Goal: Task Accomplishment & Management: Use online tool/utility

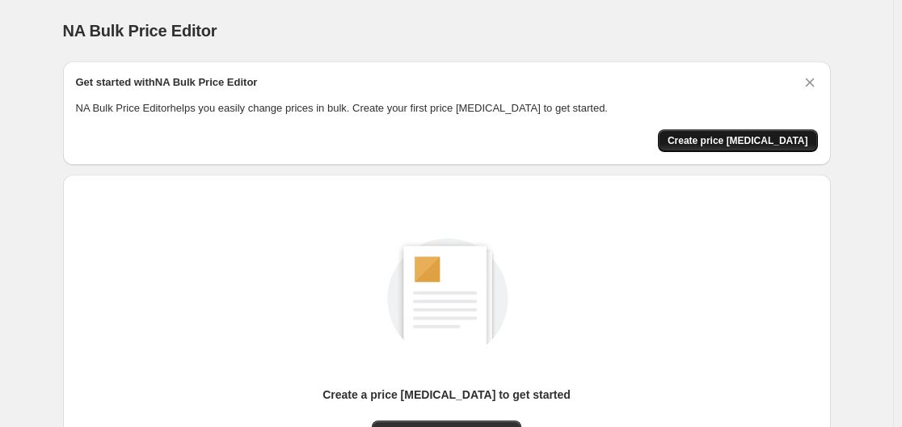
click at [714, 148] on button "Create price change job" at bounding box center [738, 140] width 160 height 23
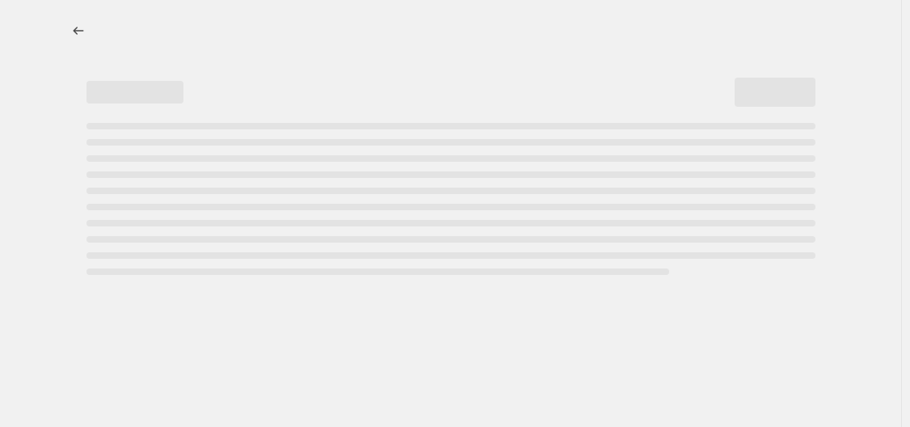
select select "percentage"
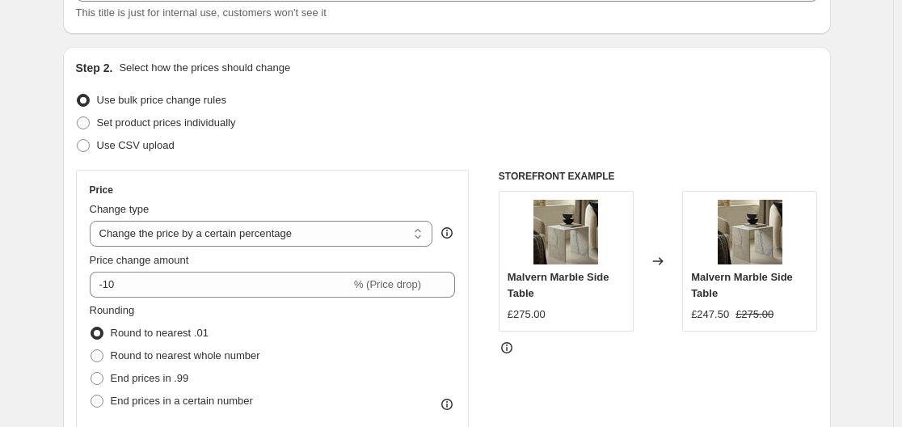
scroll to position [162, 0]
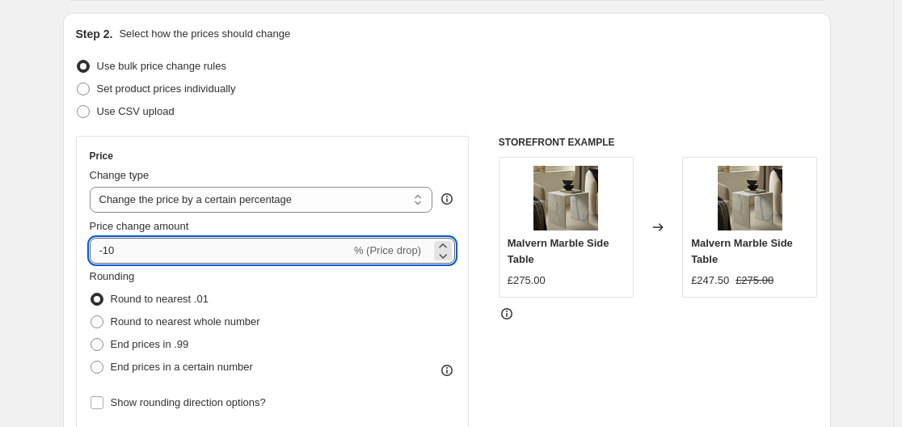
click at [159, 246] on input "-10" at bounding box center [220, 251] width 261 height 26
type input "-1"
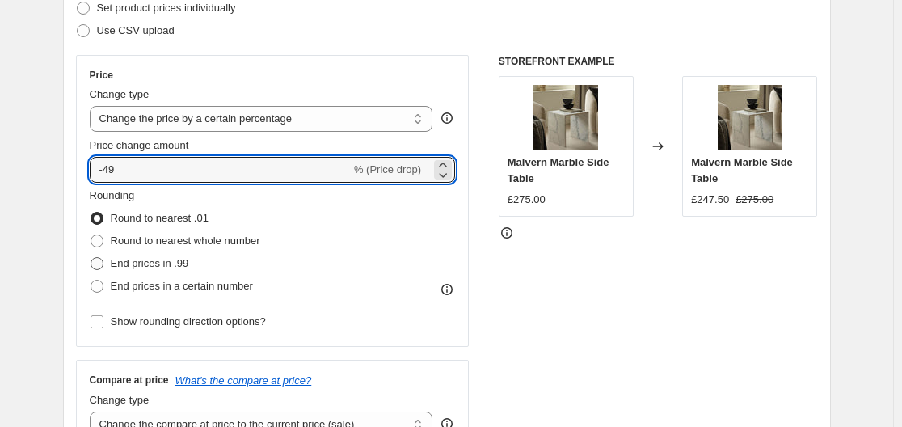
type input "-49"
click at [158, 269] on span "End prices in .99" at bounding box center [150, 263] width 78 height 12
click at [91, 258] on input "End prices in .99" at bounding box center [91, 257] width 1 height 1
radio input "true"
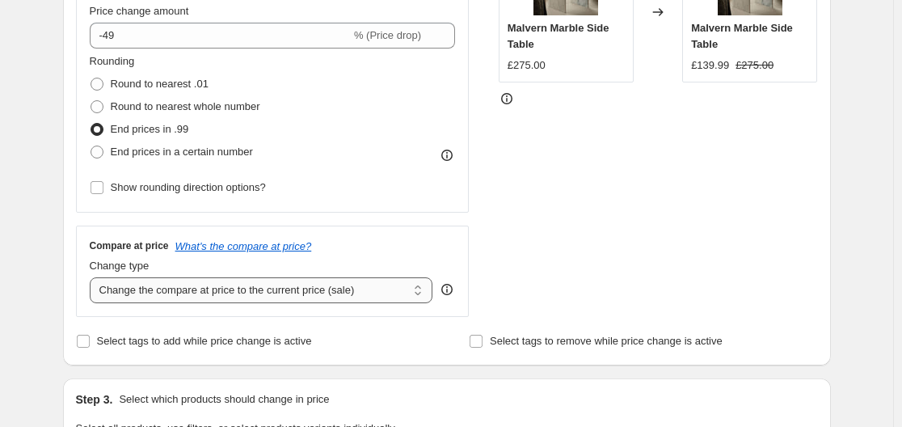
scroll to position [404, 0]
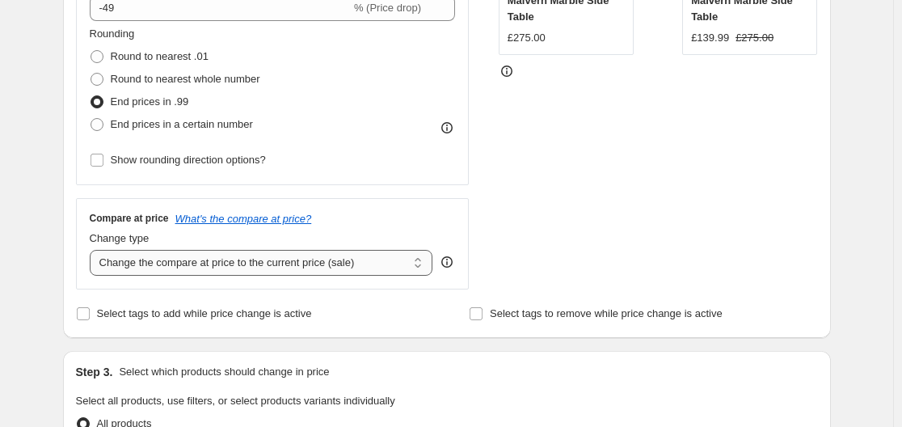
click at [217, 262] on select "Change the compare at price to the current price (sale) Change the compare at p…" at bounding box center [261, 263] width 343 height 26
select select "remove"
click at [93, 250] on select "Change the compare at price to the current price (sale) Change the compare at p…" at bounding box center [261, 263] width 343 height 26
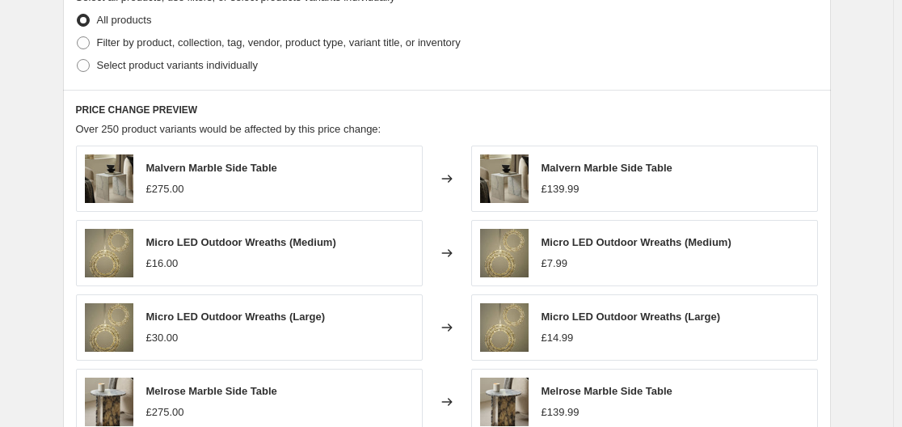
scroll to position [808, 0]
click at [156, 41] on span "Filter by product, collection, tag, vendor, product type, variant title, or inv…" at bounding box center [279, 42] width 364 height 12
click at [78, 36] on input "Filter by product, collection, tag, vendor, product type, variant title, or inv…" at bounding box center [77, 36] width 1 height 1
radio input "true"
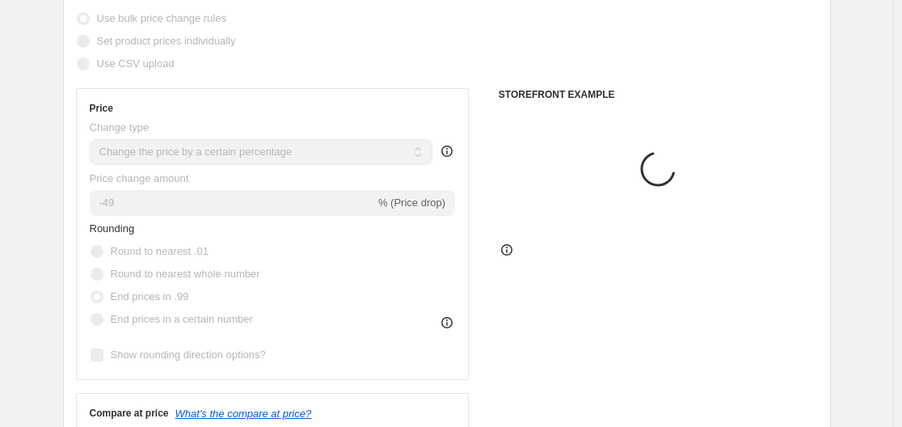
scroll to position [81, 0]
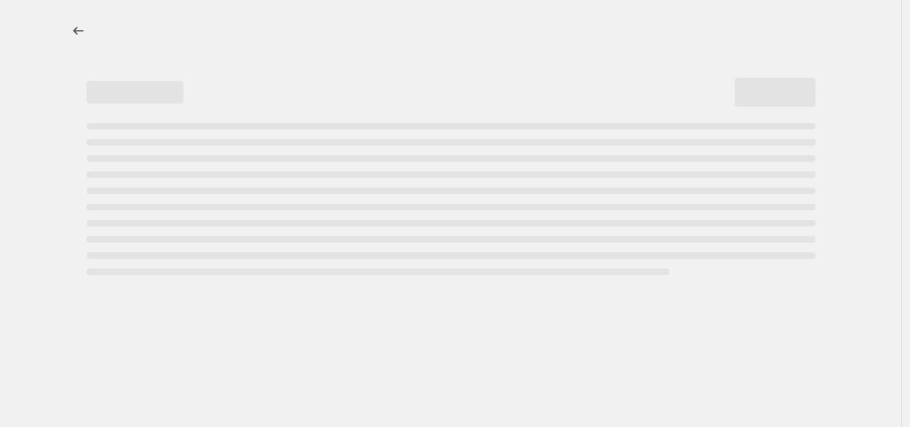
select select "percentage"
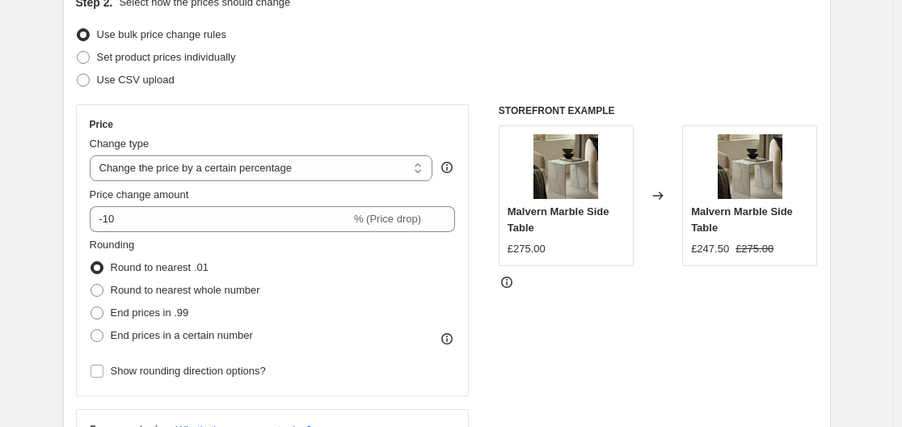
scroll to position [242, 0]
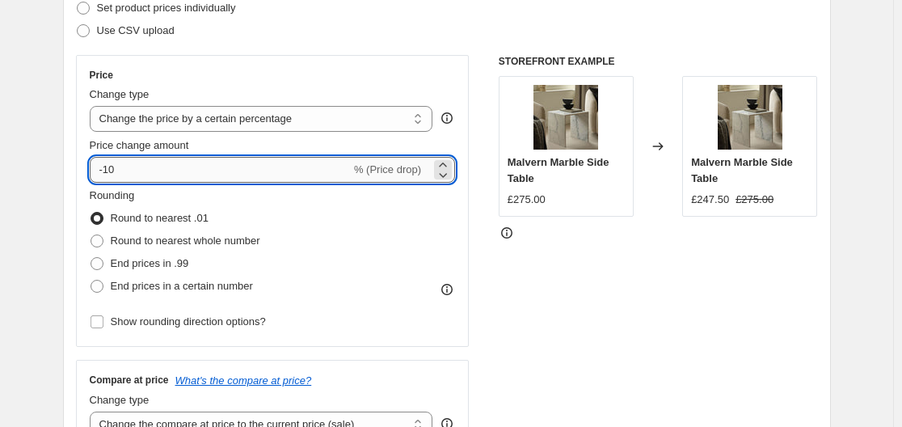
drag, startPoint x: 618, startPoint y: 232, endPoint x: 120, endPoint y: 161, distance: 502.9
click at [120, 161] on input "-10" at bounding box center [220, 170] width 261 height 26
type input "-1"
type input "-49"
click at [127, 262] on span "End prices in .99" at bounding box center [150, 263] width 78 height 12
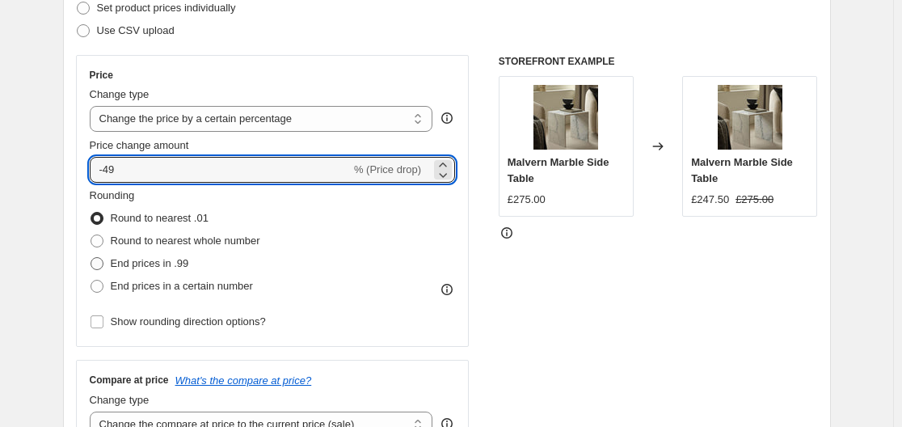
click at [91, 258] on input "End prices in .99" at bounding box center [91, 257] width 1 height 1
radio input "true"
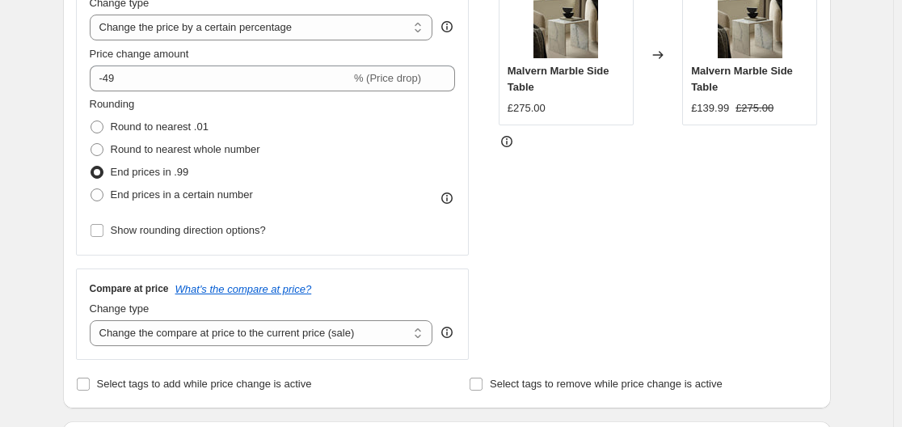
scroll to position [485, 0]
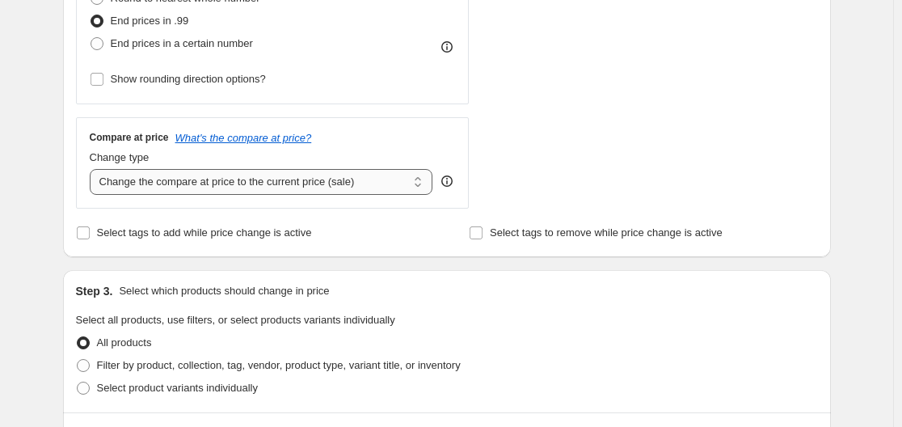
drag, startPoint x: 190, startPoint y: 180, endPoint x: 189, endPoint y: 192, distance: 11.3
click at [191, 180] on select "Change the compare at price to the current price (sale) Change the compare at p…" at bounding box center [261, 182] width 343 height 26
select select "remove"
click at [93, 169] on select "Change the compare at price to the current price (sale) Change the compare at p…" at bounding box center [261, 182] width 343 height 26
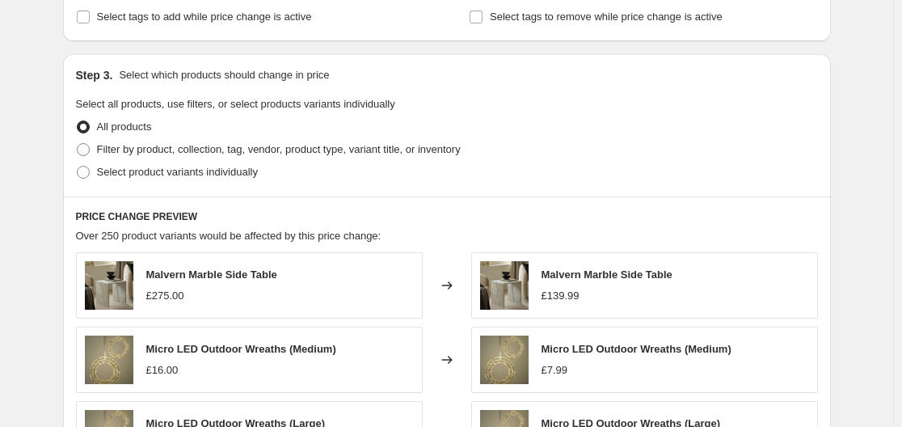
scroll to position [727, 0]
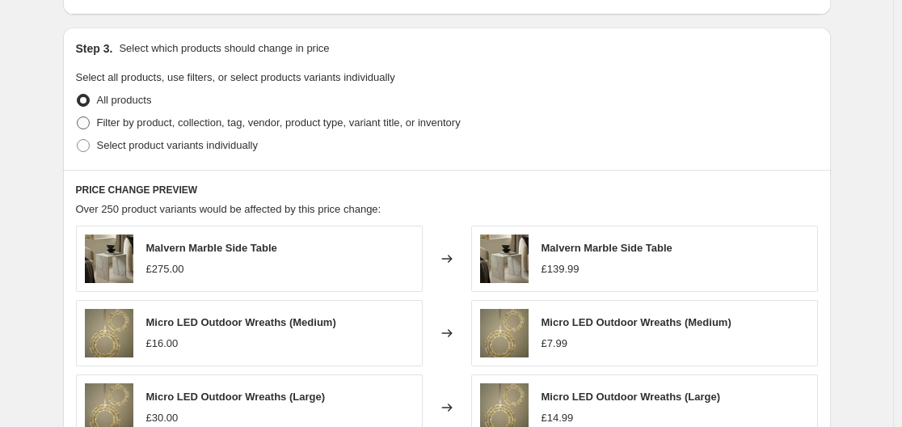
click at [90, 124] on span at bounding box center [83, 122] width 13 height 13
click at [78, 117] on input "Filter by product, collection, tag, vendor, product type, variant title, or inv…" at bounding box center [77, 116] width 1 height 1
radio input "true"
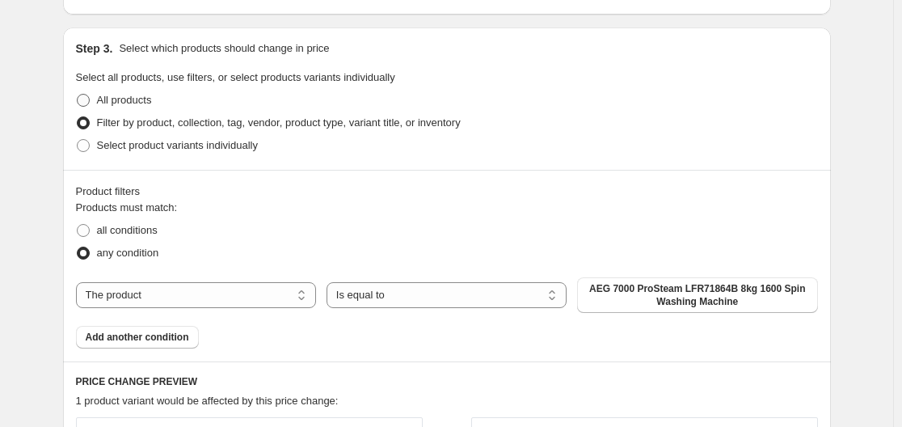
click at [87, 100] on span at bounding box center [83, 100] width 13 height 13
click at [78, 95] on input "All products" at bounding box center [77, 94] width 1 height 1
radio input "true"
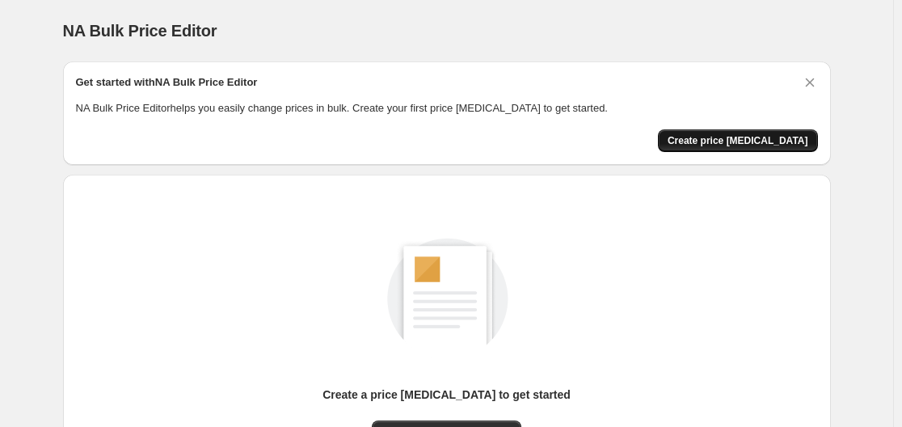
click at [771, 137] on span "Create price change job" at bounding box center [738, 140] width 141 height 13
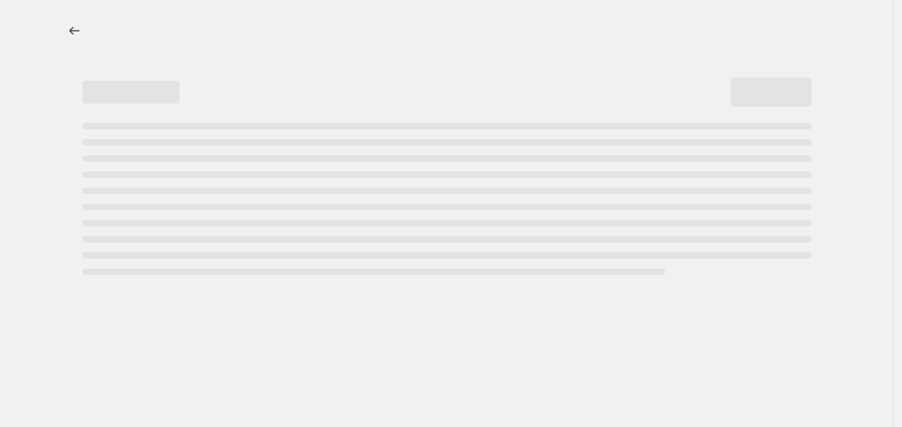
select select "percentage"
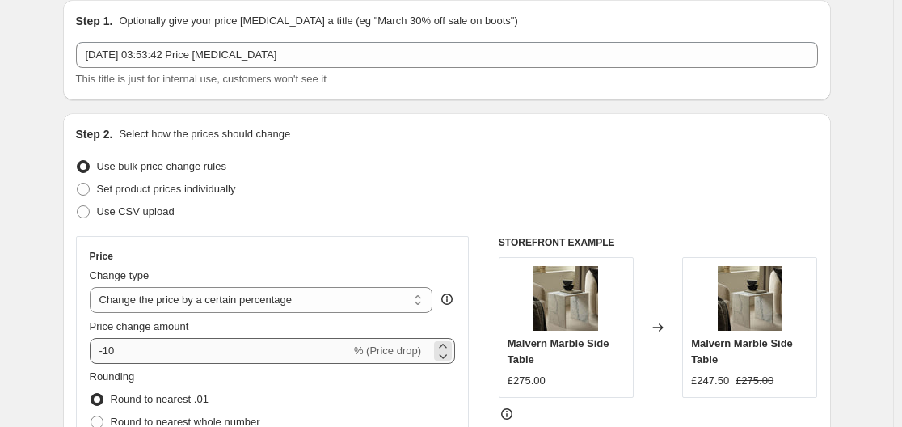
scroll to position [162, 0]
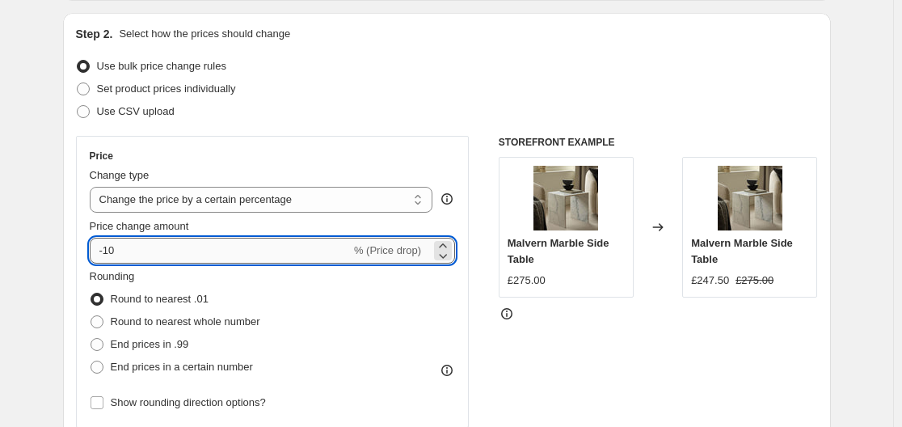
click at [151, 251] on input "-10" at bounding box center [220, 251] width 261 height 26
type input "-1"
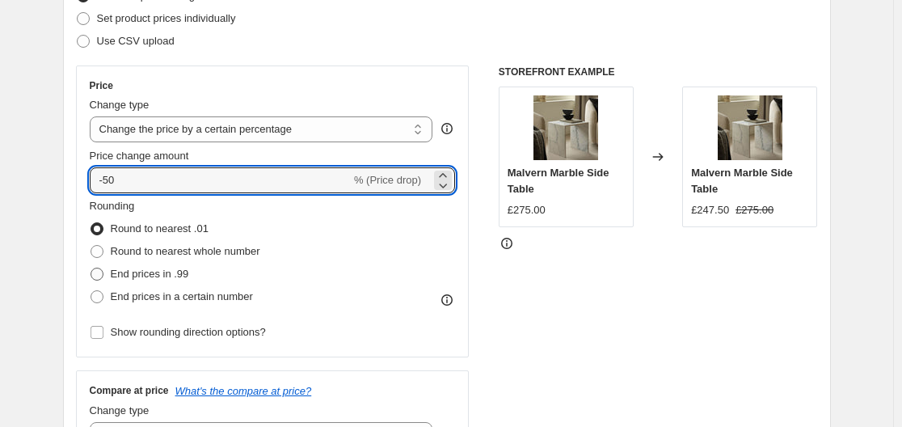
scroll to position [323, 0]
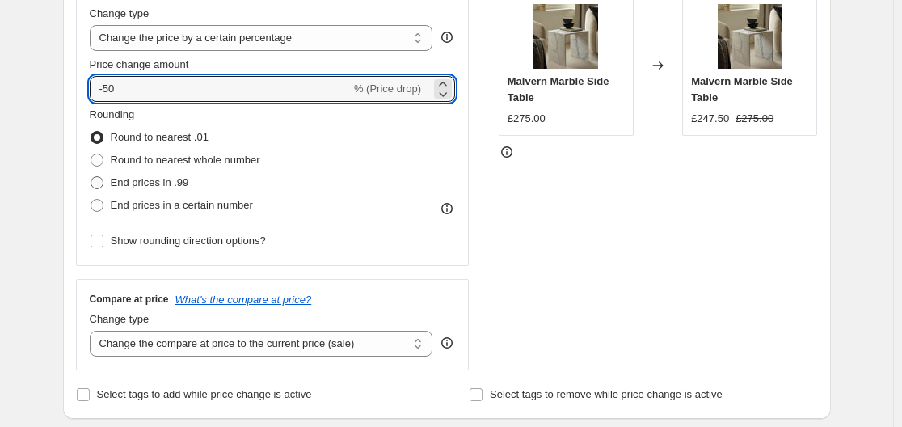
type input "-50"
click at [150, 182] on span "End prices in .99" at bounding box center [150, 182] width 78 height 12
click at [91, 177] on input "End prices in .99" at bounding box center [91, 176] width 1 height 1
radio input "true"
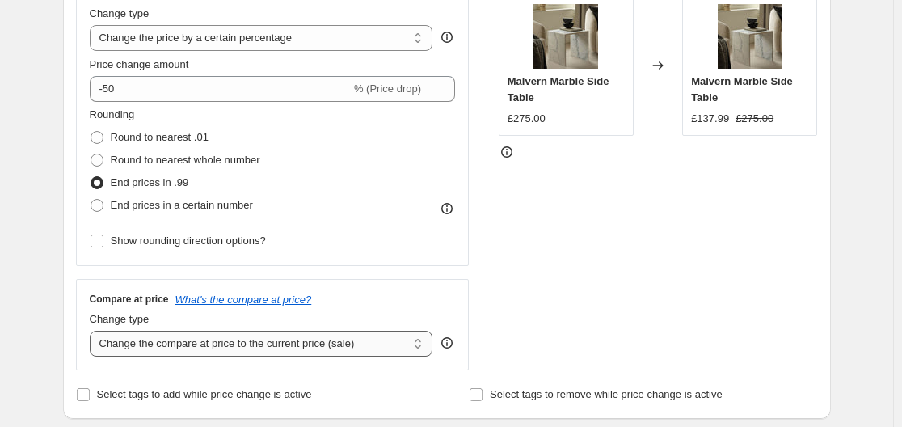
click at [203, 340] on select "Change the compare at price to the current price (sale) Change the compare at p…" at bounding box center [261, 344] width 343 height 26
select select "remove"
click at [93, 331] on select "Change the compare at price to the current price (sale) Change the compare at p…" at bounding box center [261, 344] width 343 height 26
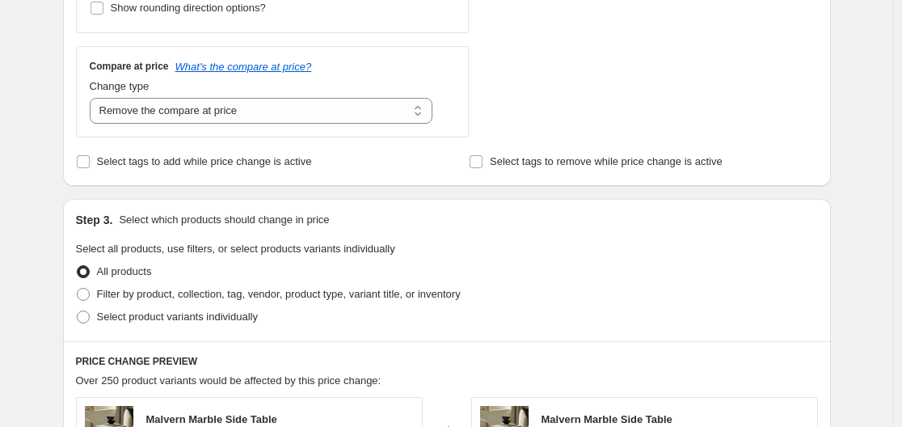
scroll to position [566, 0]
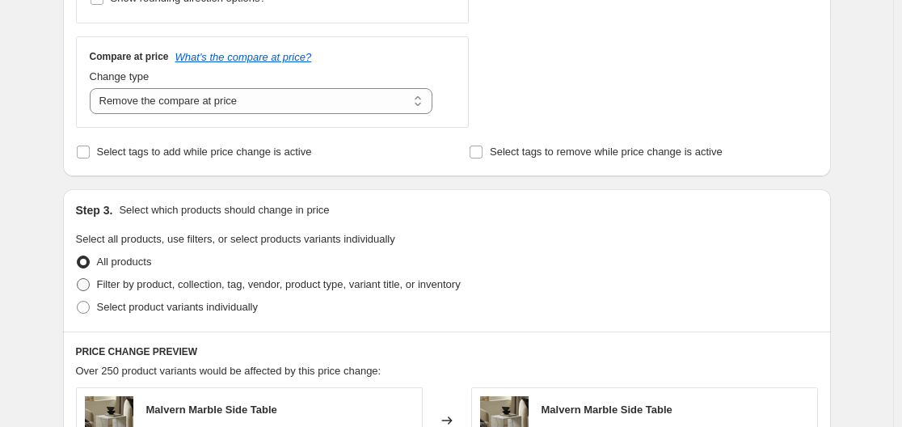
click at [95, 289] on label "Filter by product, collection, tag, vendor, product type, variant title, or inv…" at bounding box center [268, 284] width 385 height 23
click at [78, 279] on input "Filter by product, collection, tag, vendor, product type, variant title, or inv…" at bounding box center [77, 278] width 1 height 1
radio input "true"
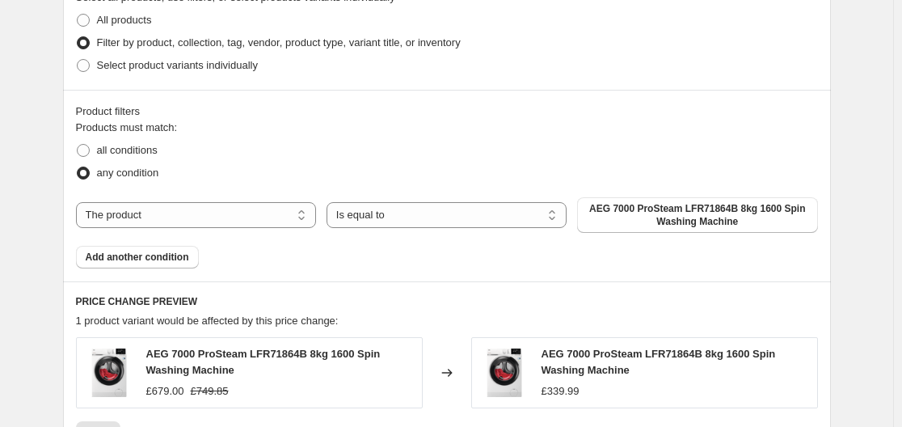
scroll to position [808, 0]
click at [235, 216] on select "The product The product's collection The product's tag The product's vendor The…" at bounding box center [196, 214] width 240 height 26
select select "vendor"
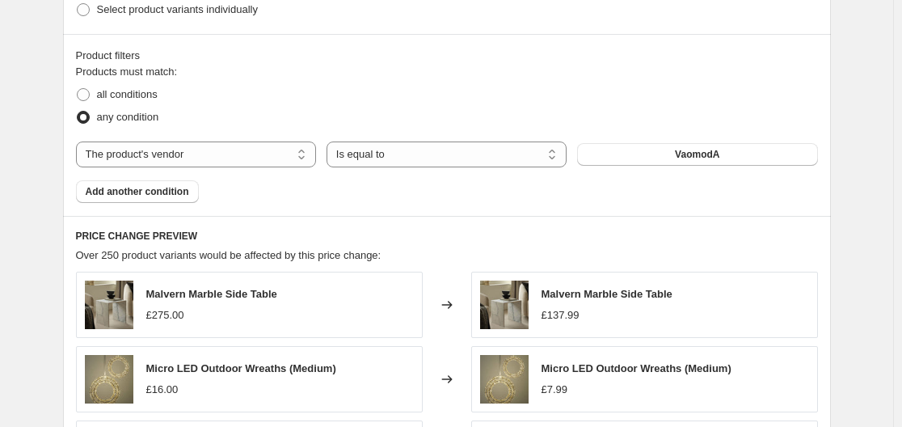
scroll to position [889, 0]
